Goal: Find specific page/section: Find specific page/section

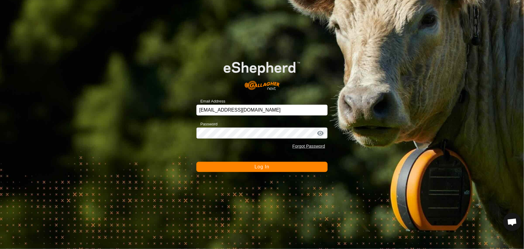
click at [273, 168] on button "Log In" at bounding box center [261, 167] width 131 height 10
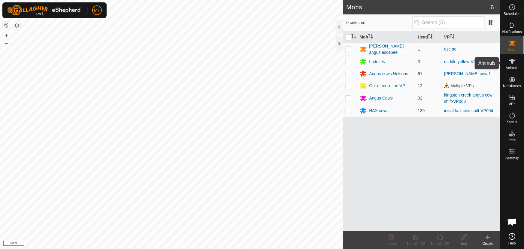
click at [516, 63] on es-animals-svg-icon at bounding box center [512, 61] width 11 height 10
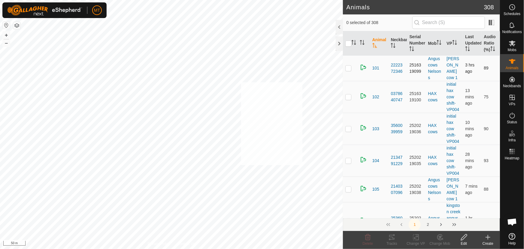
checkbox input "true"
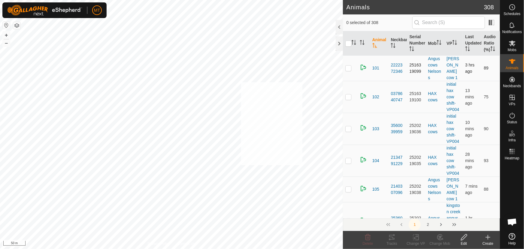
checkbox input "true"
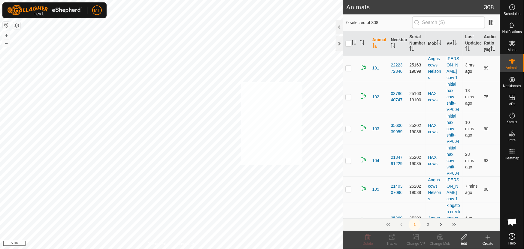
checkbox input "true"
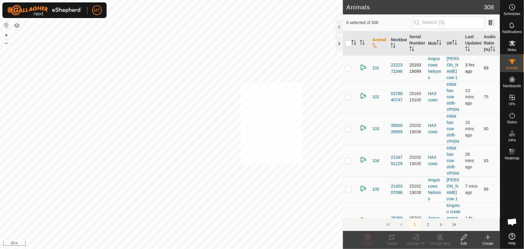
checkbox input "true"
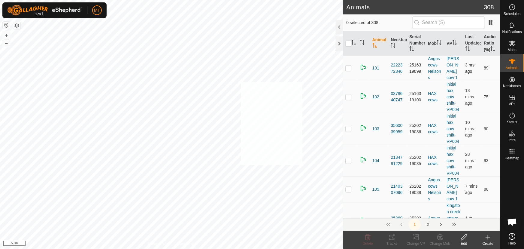
checkbox input "true"
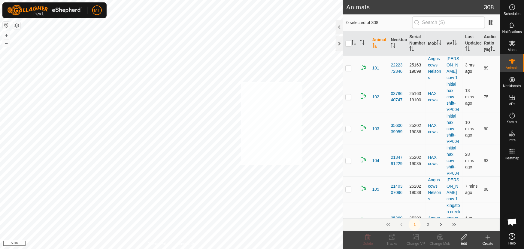
checkbox input "true"
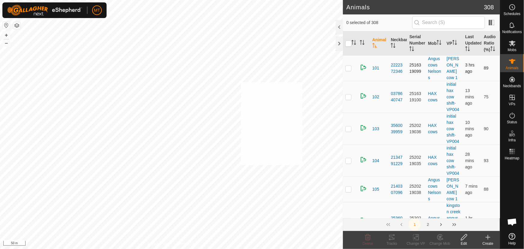
checkbox input "true"
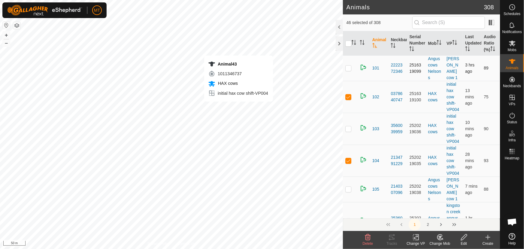
checkbox input "false"
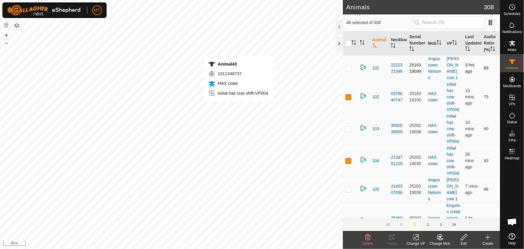
checkbox input "false"
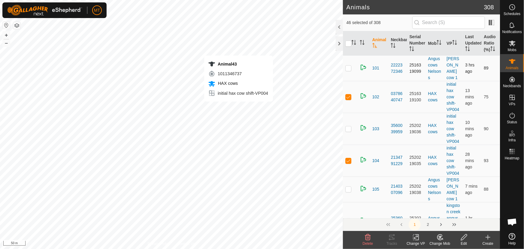
checkbox input "false"
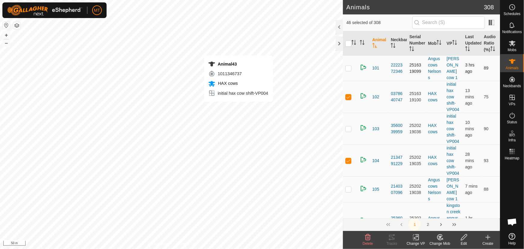
checkbox input "false"
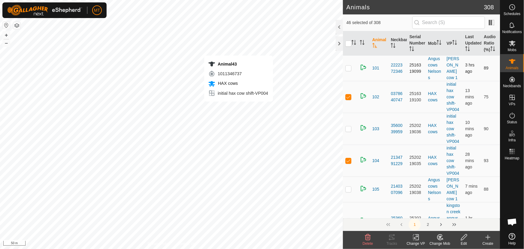
checkbox input "false"
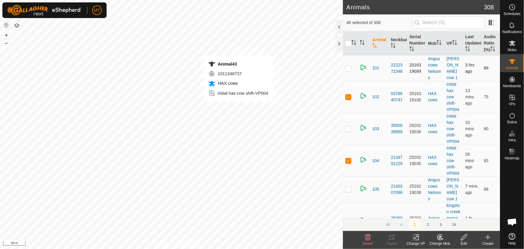
checkbox input "false"
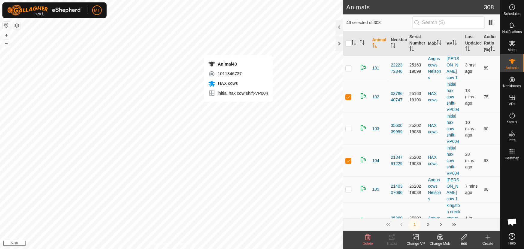
checkbox input "false"
checkbox input "true"
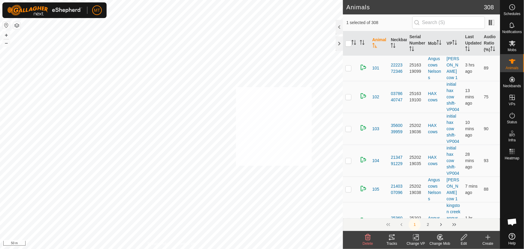
checkbox input "true"
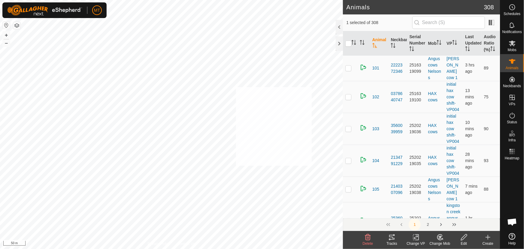
checkbox input "true"
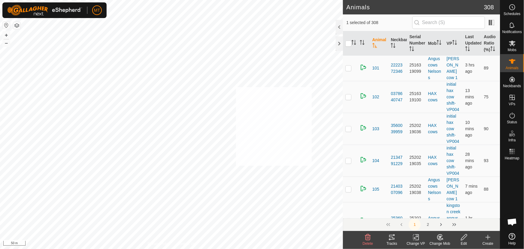
checkbox input "true"
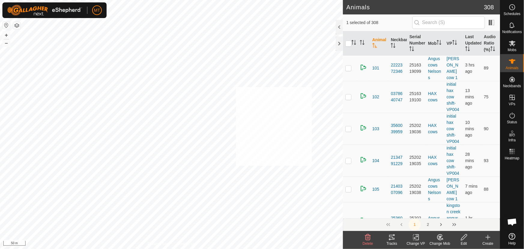
checkbox input "true"
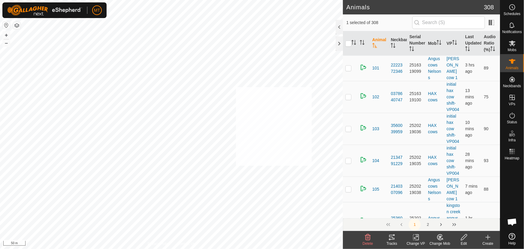
checkbox input "true"
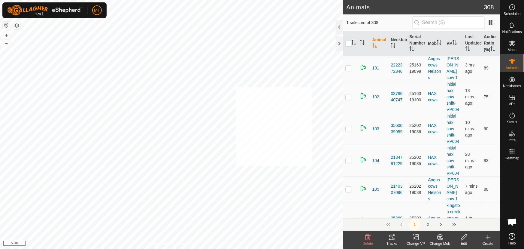
checkbox input "true"
click at [224, 157] on div "235 2666840069 HAX cows initial hax cow shift-VP003 + – ⇧ i 50 m" at bounding box center [171, 124] width 343 height 249
checkbox input "true"
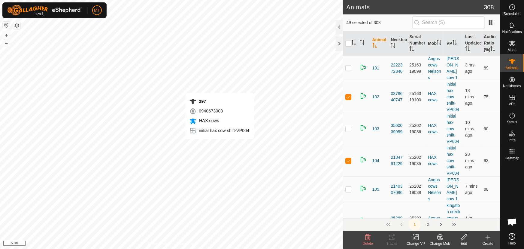
click at [219, 144] on div "297 0940673003 HAX cows initial hax cow shift-VP004 + – ⇧ i 50 m" at bounding box center [171, 124] width 343 height 249
checkbox input "true"
click at [219, 134] on div "139 2142126106 HAX cows initial hax cow shift-VP004 + – ⇧ i 50 m" at bounding box center [171, 124] width 343 height 249
checkbox input "true"
click at [206, 144] on div "146 3818040101 HAX cows initial hax cow shift-VP003 + – ⇧ i 50 m" at bounding box center [171, 124] width 343 height 249
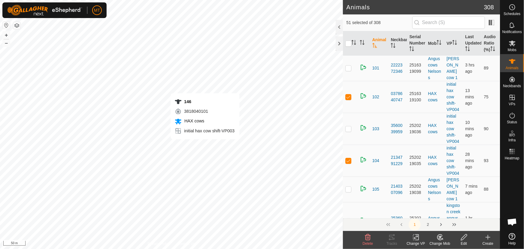
checkbox input "true"
click at [198, 150] on div "270 4274503524 HAX cows initial hax cow shift-VP004 + – ⇧ i 50 m" at bounding box center [171, 124] width 343 height 249
click at [199, 152] on div "156 0490280822 HAX cows initial hax cow shift-VP004 + – ⇧ i 50 m" at bounding box center [171, 124] width 343 height 249
checkbox input "false"
click at [198, 157] on div "116 0815548246 HAX cows initial hax cow shift-VP004 + – ⇧ i 50 m" at bounding box center [171, 124] width 343 height 249
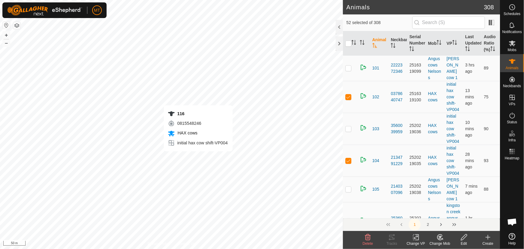
checkbox input "true"
click at [193, 158] on div "265 2264662883 HAX cows initial hax cow shift-VP004 + – ⇧ i 50 m" at bounding box center [171, 124] width 343 height 249
checkbox input "true"
click at [199, 144] on div "270 4274503524 HAX cows initial hax cow shift-VP004 + – ⇧ i 10 m" at bounding box center [171, 124] width 343 height 249
checkbox input "true"
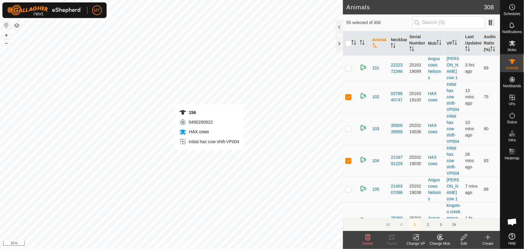
click at [210, 156] on div "156 0490280822 HAX cows initial hax cow shift-VP004 + – ⇧ i 10 m" at bounding box center [171, 124] width 343 height 249
checkbox input "true"
click at [198, 165] on div "145 0481339588 HAX cows initial hax cow shift-VP004 + – ⇧ i 10 m" at bounding box center [171, 124] width 343 height 249
checkbox input "true"
click at [201, 173] on div "Animal12 2842451093 HAX cows initial hax cow shift-VP004 + – ⇧ i 10 m" at bounding box center [171, 124] width 343 height 249
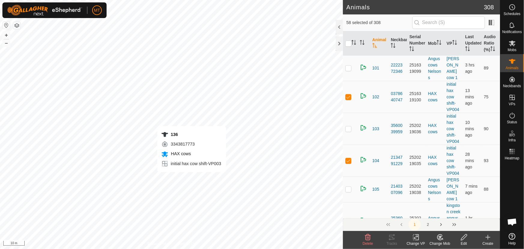
click at [192, 178] on div "136 3343817773 HAX cows initial hax cow shift-VP003 + – ⇧ i 10 m" at bounding box center [171, 124] width 343 height 249
checkbox input "true"
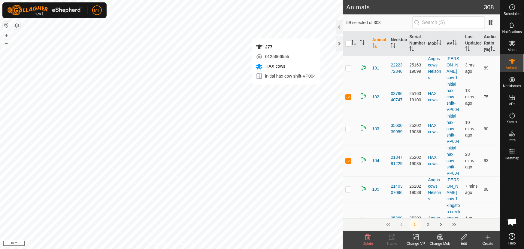
click at [286, 32] on div "277 0125666555 HAX cows initial hax cow shift-VP004 + – ⇧ i 10 m" at bounding box center [171, 124] width 343 height 249
checkbox input "true"
click at [277, 33] on div "Animal22 1238685480 HAX cows initial hax cow shift-VP004 + – ⇧ i 10 m" at bounding box center [171, 124] width 343 height 249
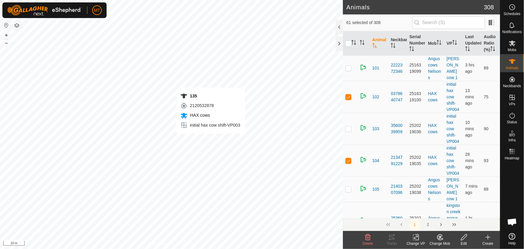
click at [210, 139] on div "135 2120532878 HAX cows initial hax cow shift-VP003 + – ⇧ i 10 m" at bounding box center [171, 124] width 343 height 249
checkbox input "true"
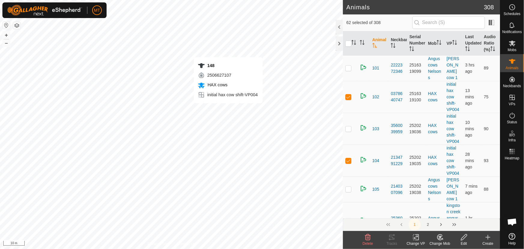
click at [228, 109] on div "148 2506627107 HAX cows initial hax cow shift-VP004 + – ⇧ i 10 m" at bounding box center [171, 124] width 343 height 249
checkbox input "true"
click at [219, 132] on div "141 1895812953 HAX cows initial hax cow shift-VP004 + – ⇧ i 10 m" at bounding box center [171, 124] width 343 height 249
checkbox input "true"
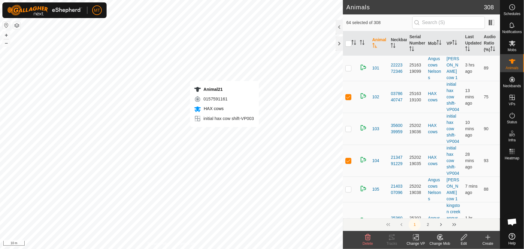
click at [225, 133] on div "Animal21 0157591161 HAX cows initial hax cow shift-VP003 + – ⇧ i 10 m" at bounding box center [171, 124] width 343 height 249
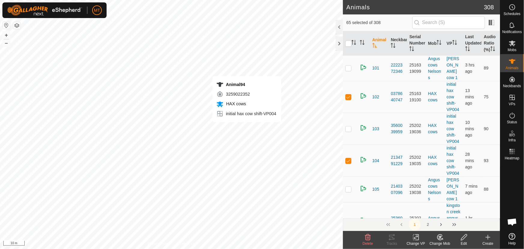
click at [247, 128] on div "Animal94 3259022352 HAX cows initial hax cow shift-VP004 + – ⇧ i 10 m" at bounding box center [171, 124] width 343 height 249
click at [247, 136] on div "228 0320408493 HAX cows initial hax cow shift-VP004 + – ⇧ i 10 m" at bounding box center [171, 124] width 343 height 249
checkbox input "true"
click at [512, 46] on icon at bounding box center [512, 43] width 7 height 7
